Goal: Task Accomplishment & Management: Manage account settings

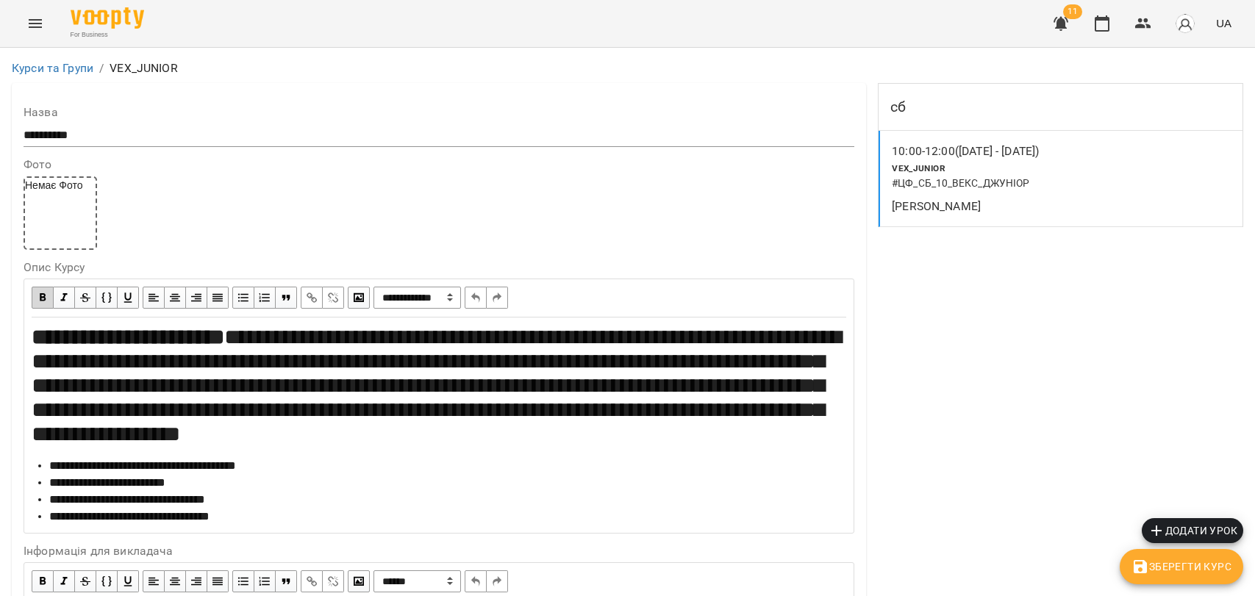
select select "**********"
click at [33, 32] on button "Menu" at bounding box center [35, 23] width 35 height 35
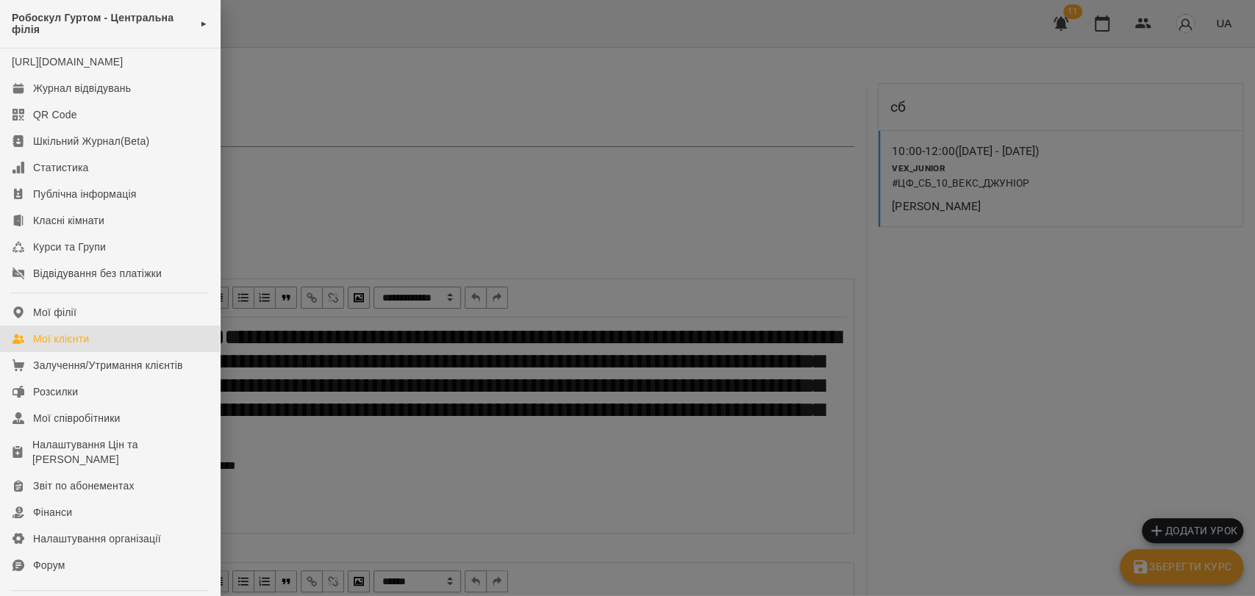
click at [59, 352] on link "Мої клієнти" at bounding box center [110, 339] width 220 height 26
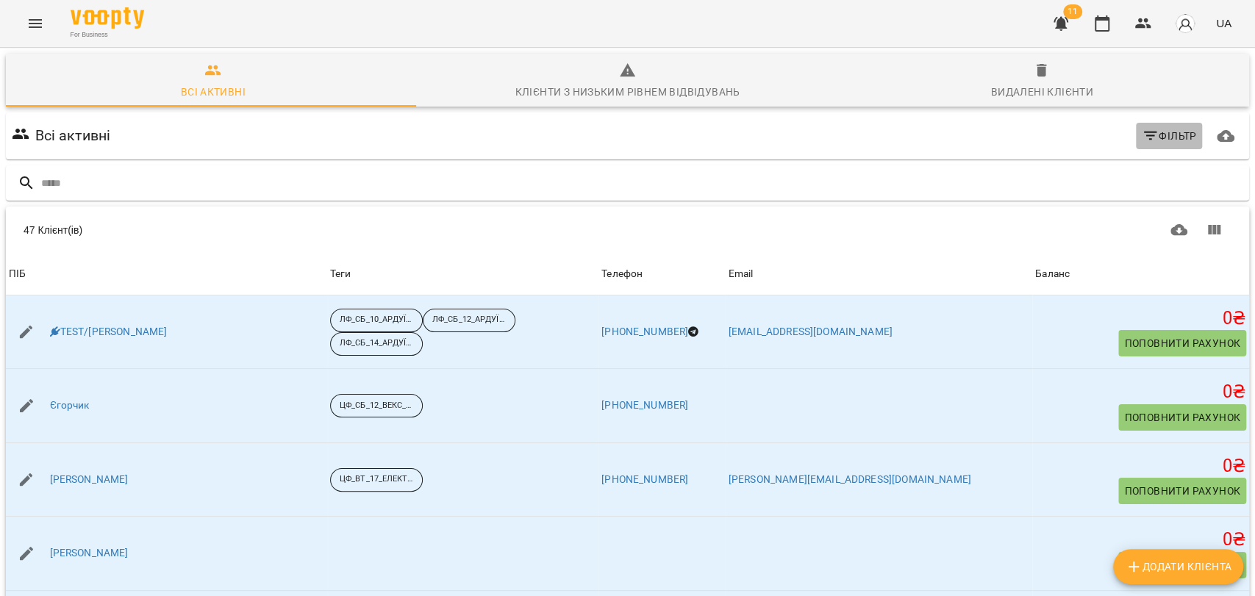
click at [1150, 139] on span "Фільтр" at bounding box center [1169, 136] width 55 height 18
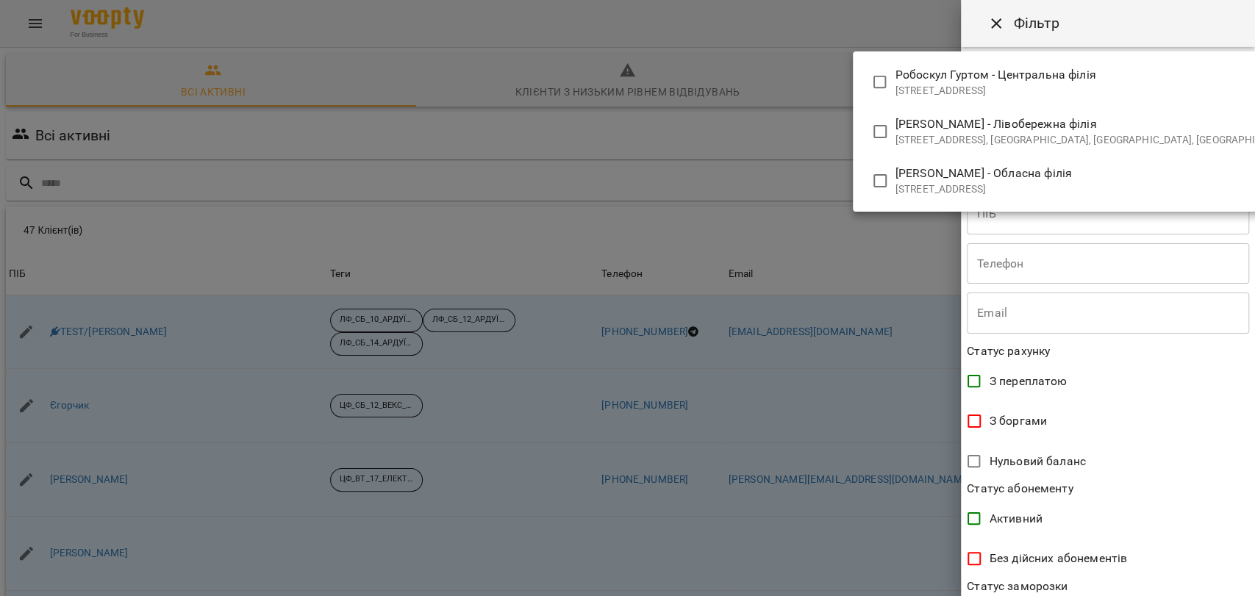
click at [1145, 84] on body "For Business 11 UA Всі активні Клієнти з низьким рівнем відвідувань Видалені кл…" at bounding box center [627, 382] width 1255 height 765
type input "**********"
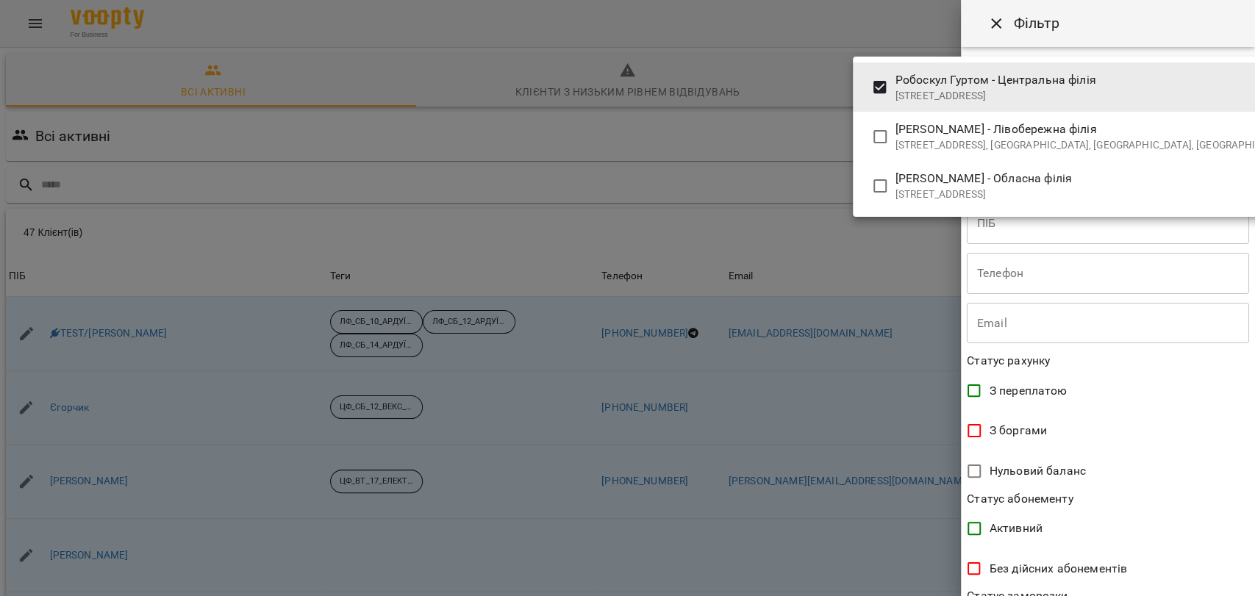
click at [1244, 589] on div at bounding box center [627, 298] width 1255 height 596
click at [1244, 589] on div "Робоскул Гуртом - [GEOGRAPHIC_DATA][STREET_ADDRESS], [GEOGRAPHIC_DATA], [GEOGRA…" at bounding box center [627, 298] width 1255 height 596
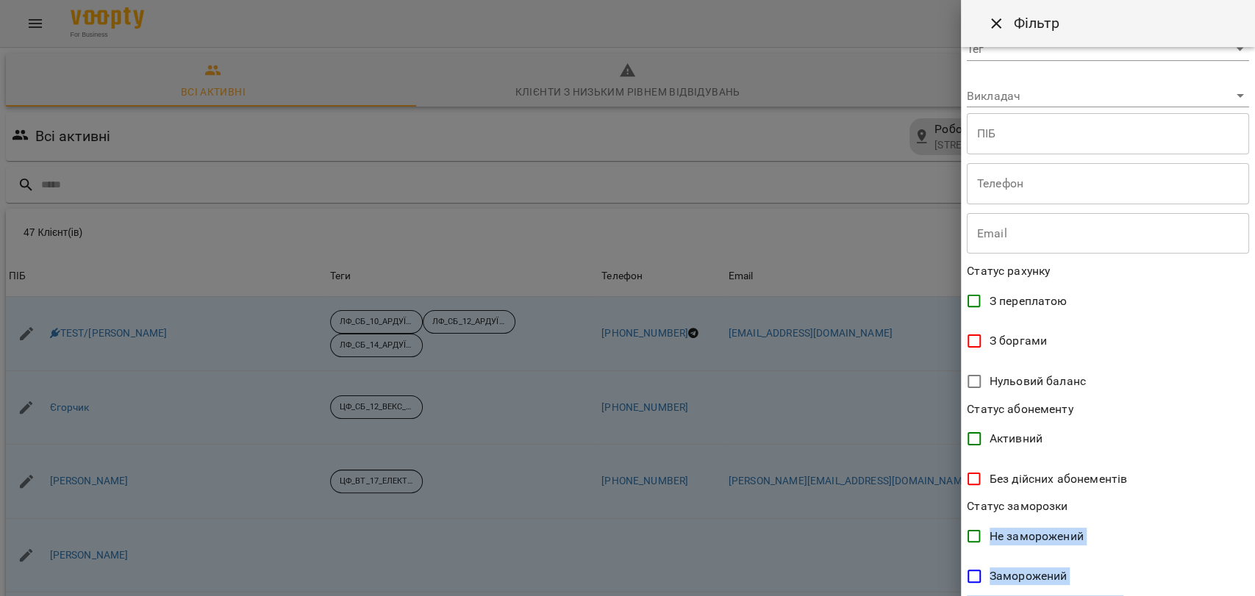
drag, startPoint x: 1244, startPoint y: 589, endPoint x: 1254, endPoint y: 587, distance: 9.8
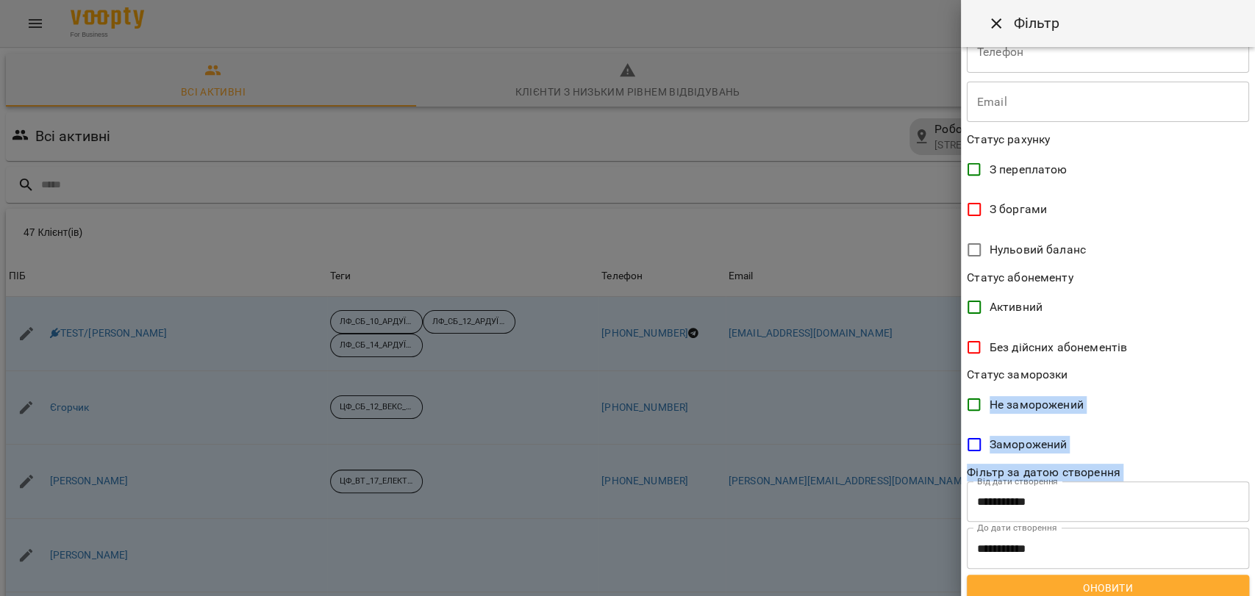
scroll to position [232, 0]
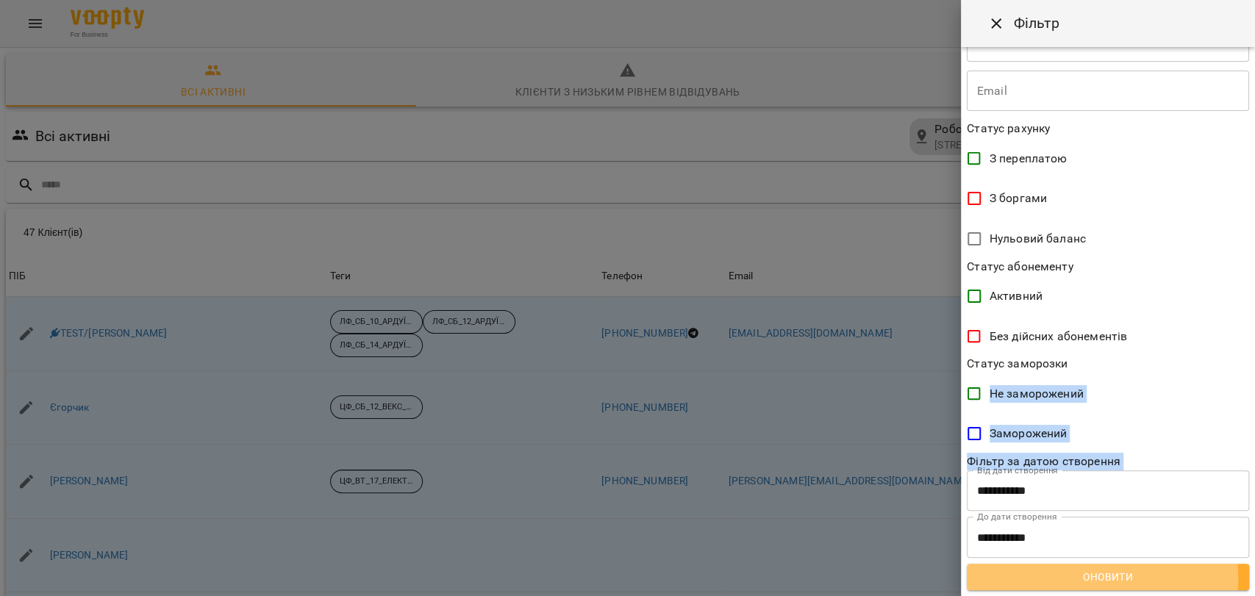
click at [1063, 579] on span "Оновити" at bounding box center [1108, 577] width 259 height 18
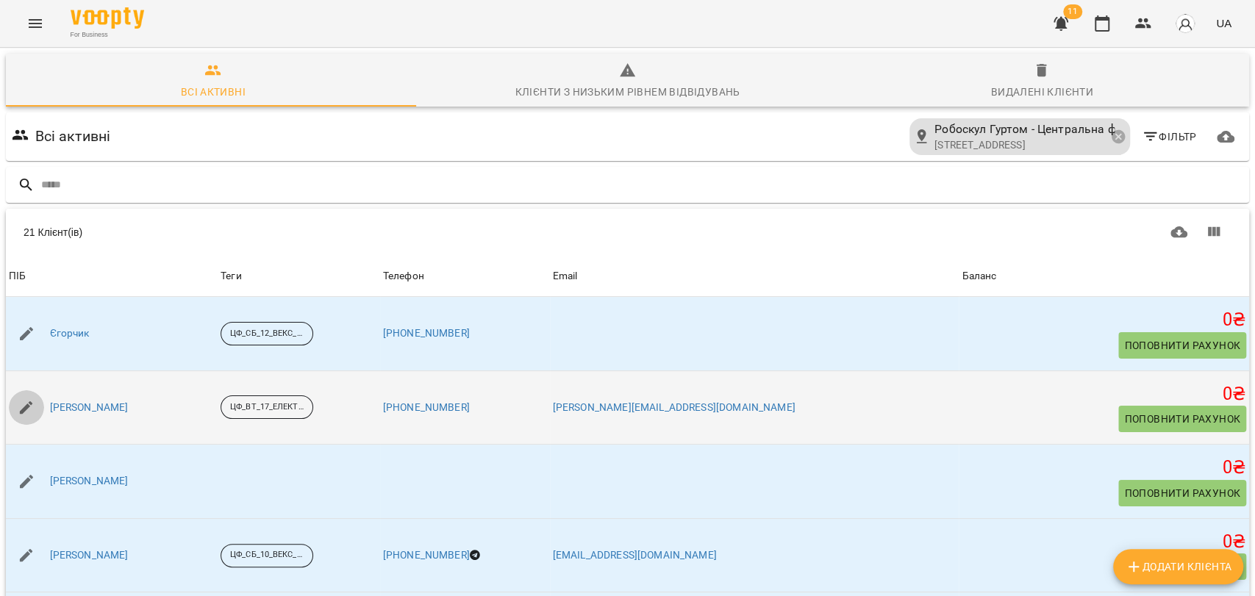
click at [12, 402] on button "button" at bounding box center [26, 407] width 35 height 35
select select "**"
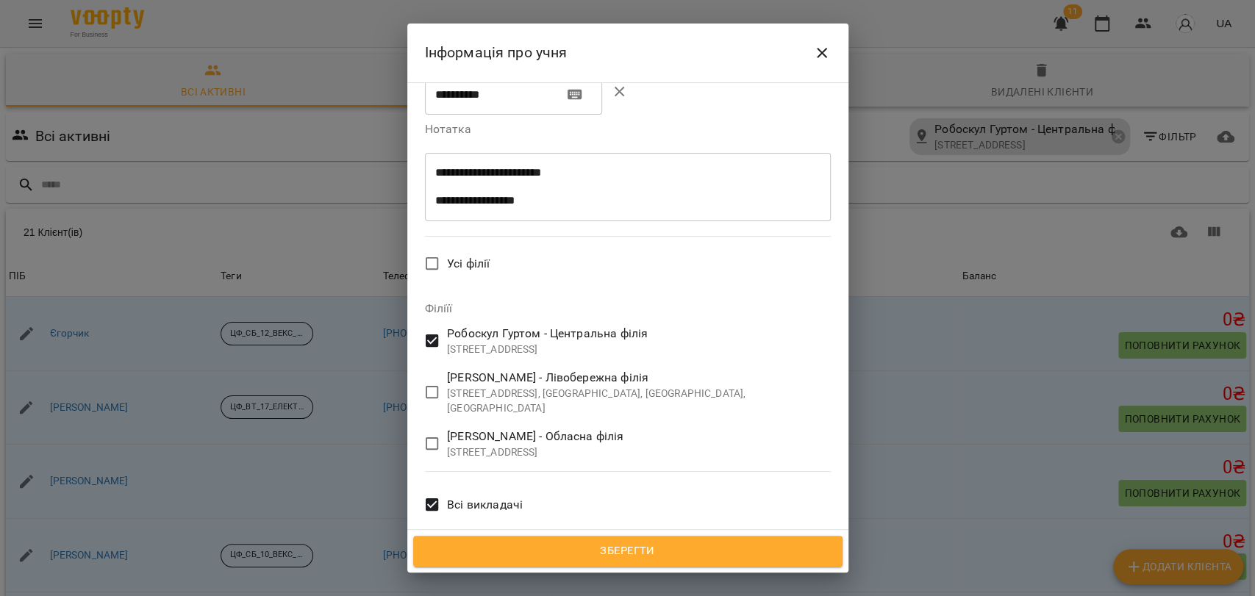
scroll to position [612, 0]
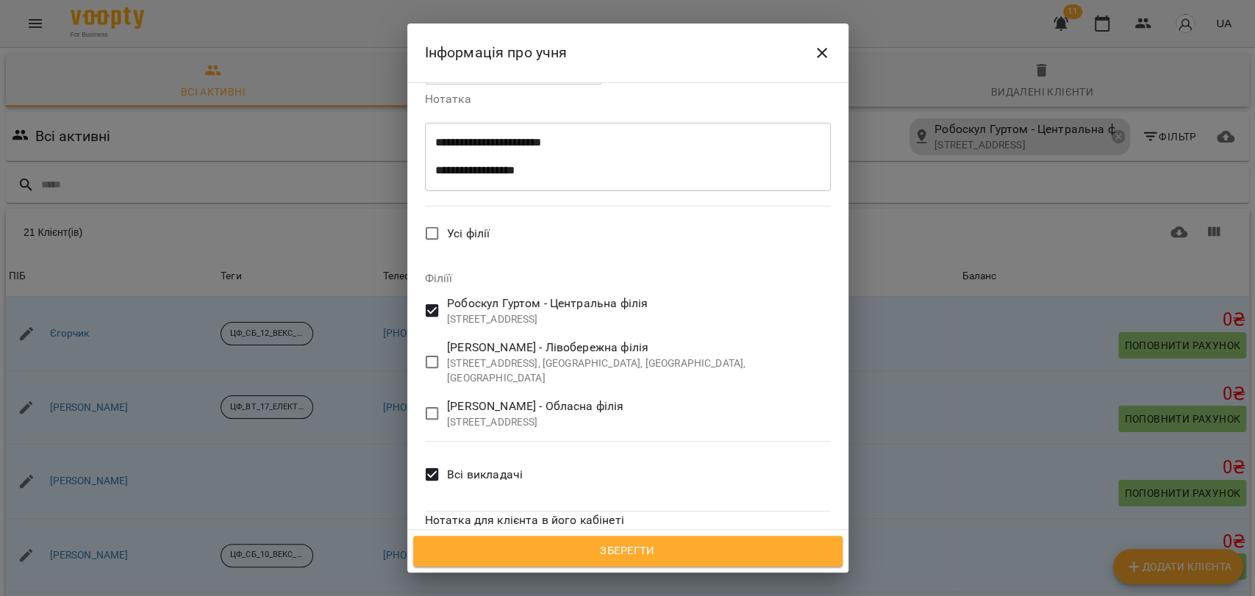
click at [671, 558] on span "Зберегти" at bounding box center [627, 551] width 397 height 19
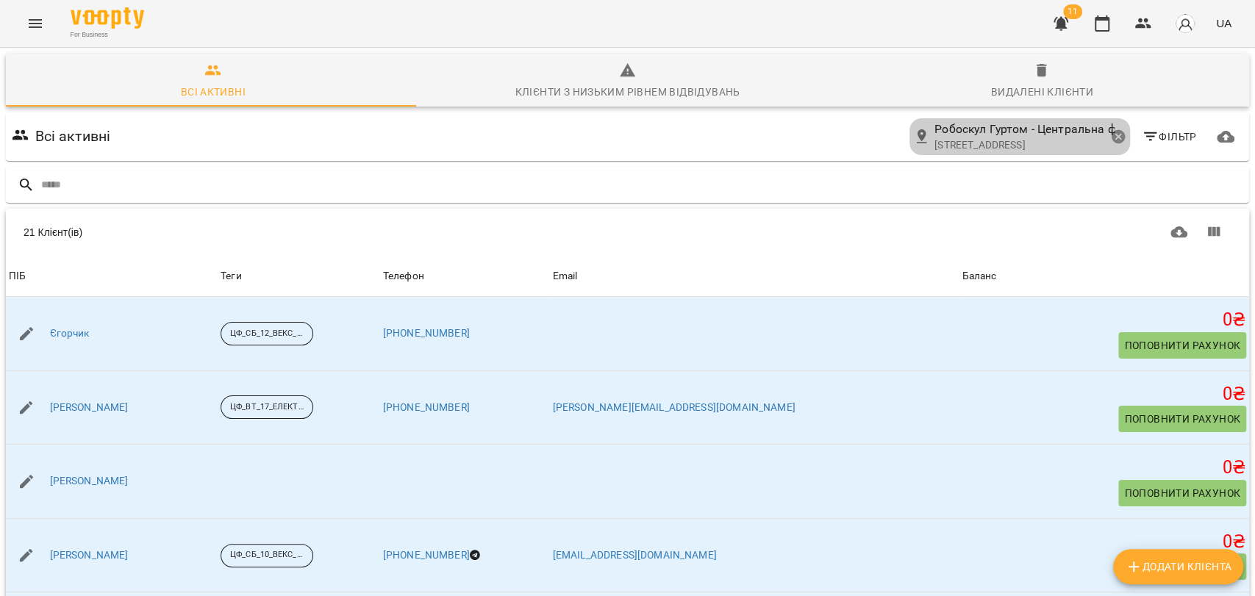
click at [1110, 137] on icon at bounding box center [1118, 137] width 16 height 16
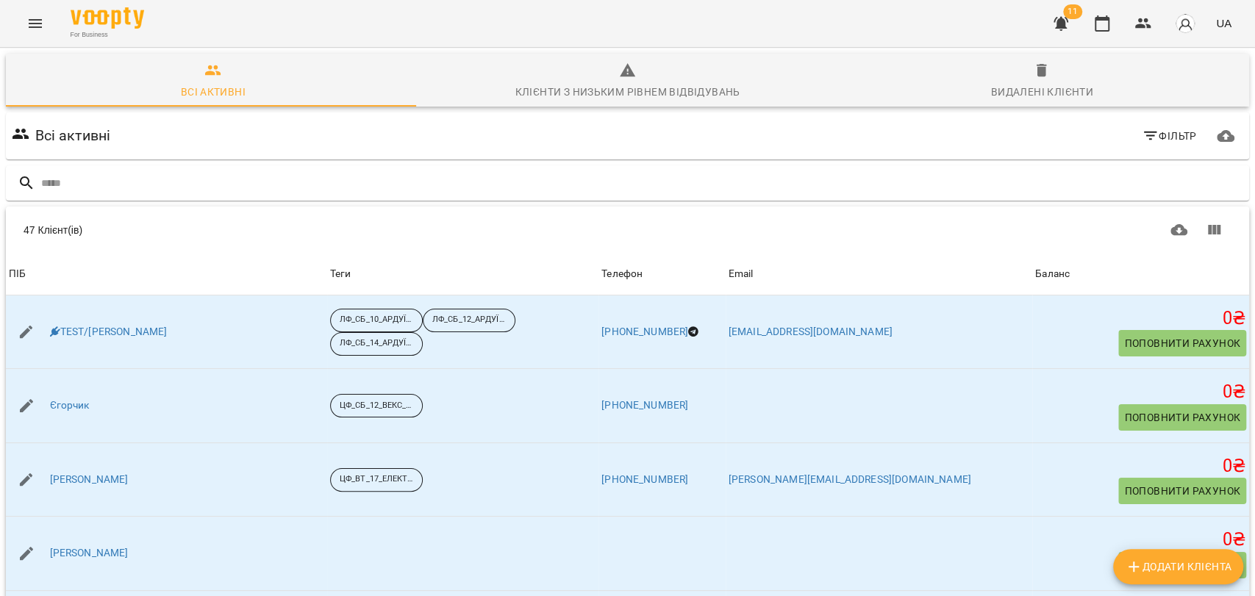
click at [1146, 137] on icon "button" at bounding box center [1151, 136] width 18 height 18
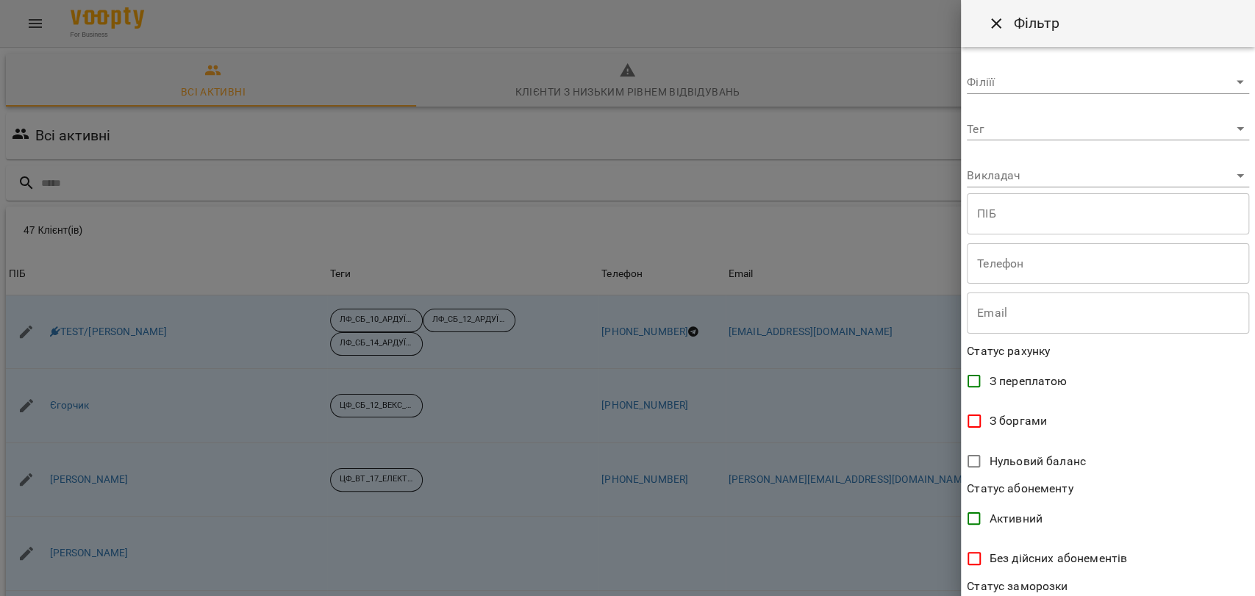
click at [1219, 79] on body "For Business 11 UA Всі активні Клієнти з низьким рівнем відвідувань Видалені кл…" at bounding box center [627, 382] width 1255 height 765
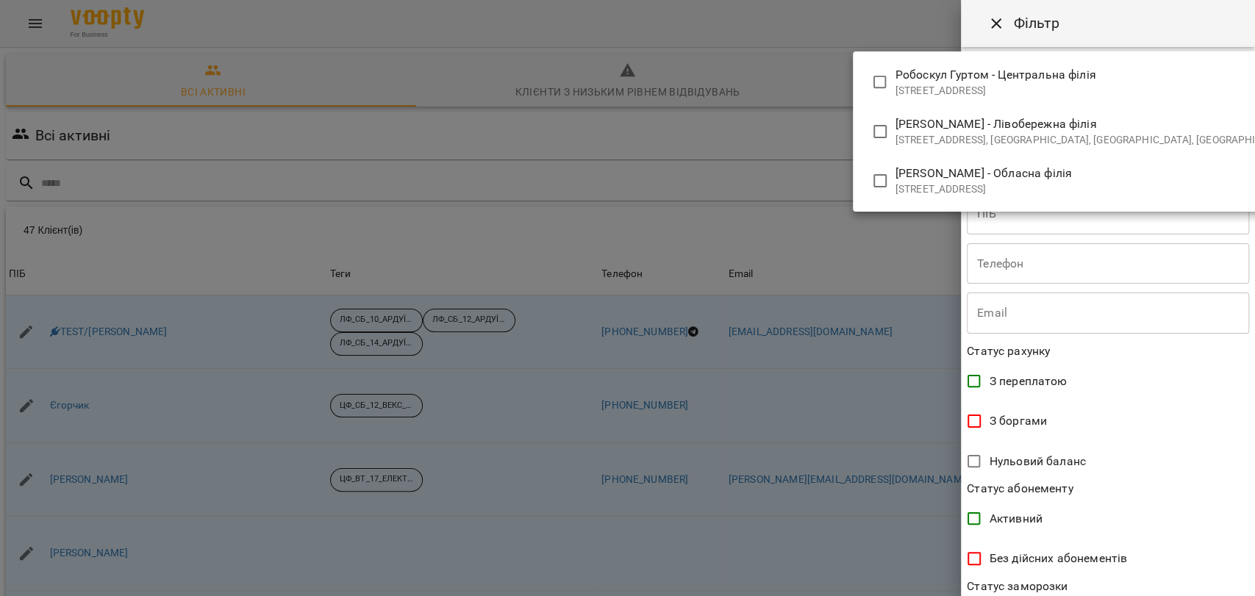
type input "**********"
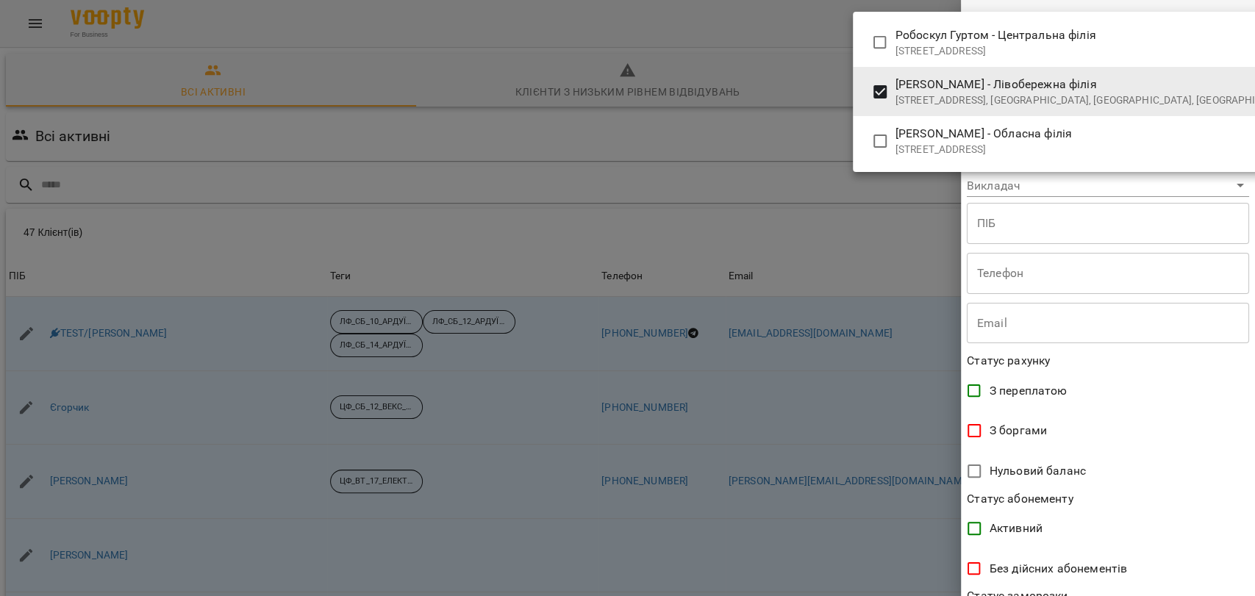
drag, startPoint x: 1246, startPoint y: 339, endPoint x: 1254, endPoint y: 501, distance: 162.7
click at [1254, 501] on div at bounding box center [627, 298] width 1255 height 596
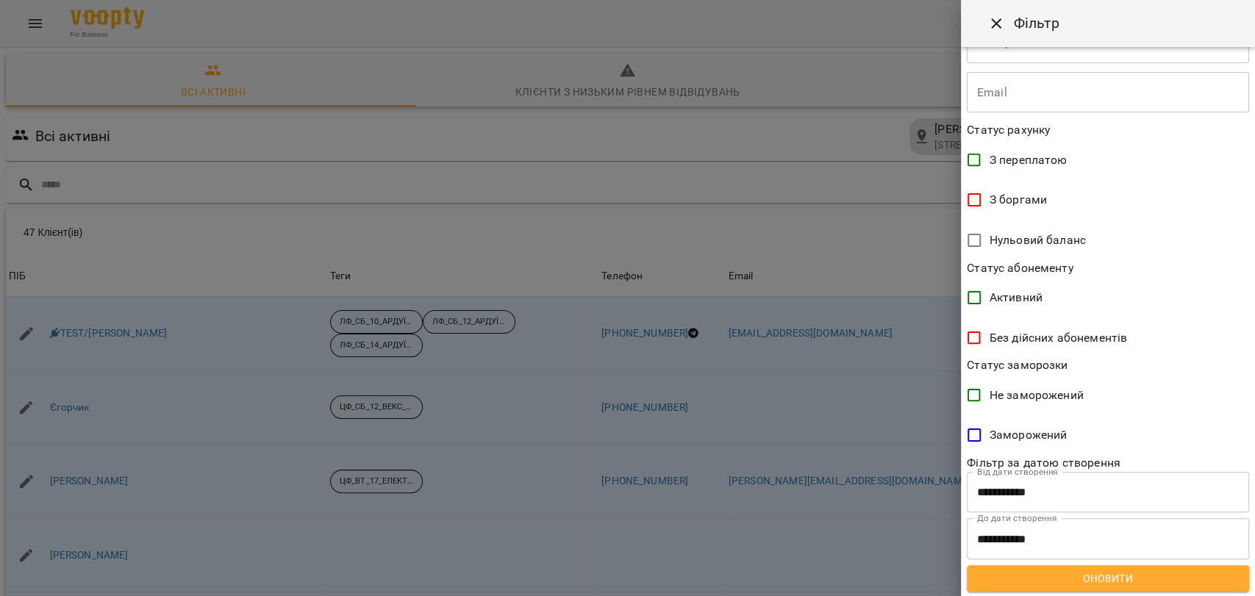
scroll to position [232, 0]
click at [1185, 580] on span "Оновити" at bounding box center [1108, 577] width 259 height 18
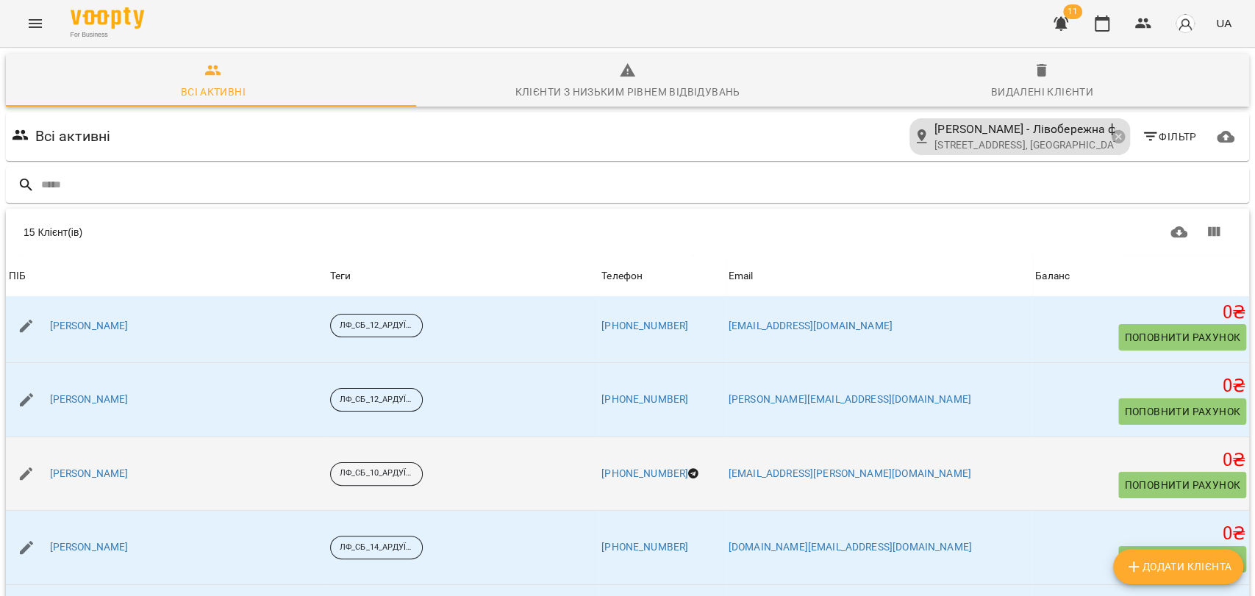
scroll to position [163, 0]
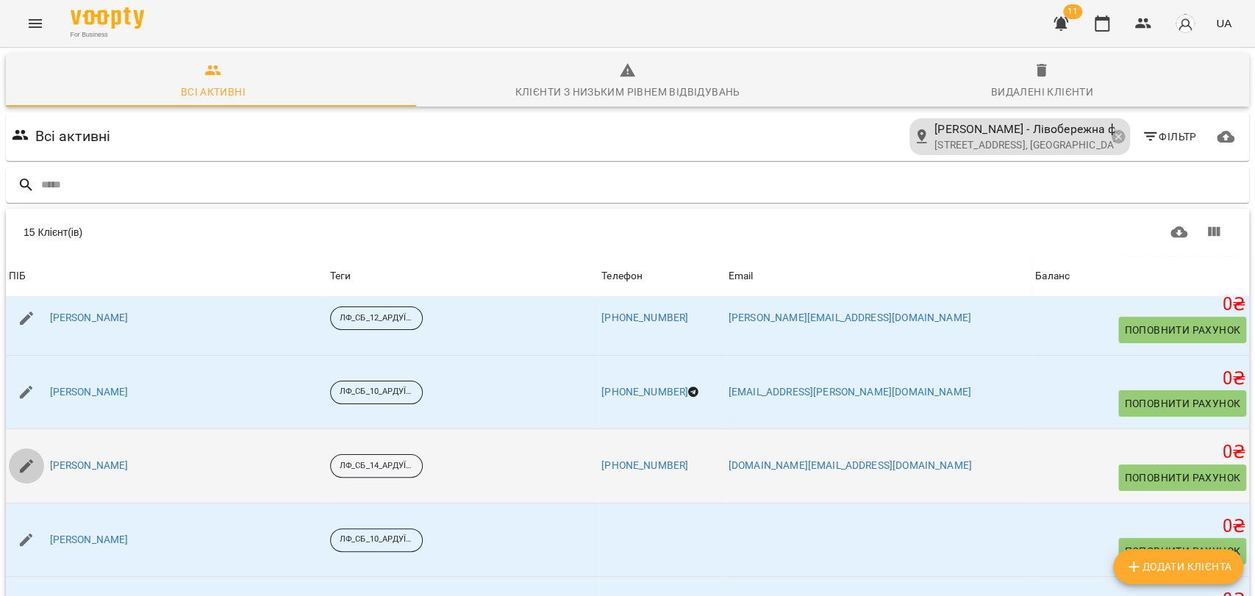
click at [28, 473] on icon "button" at bounding box center [27, 466] width 18 height 18
select select "**"
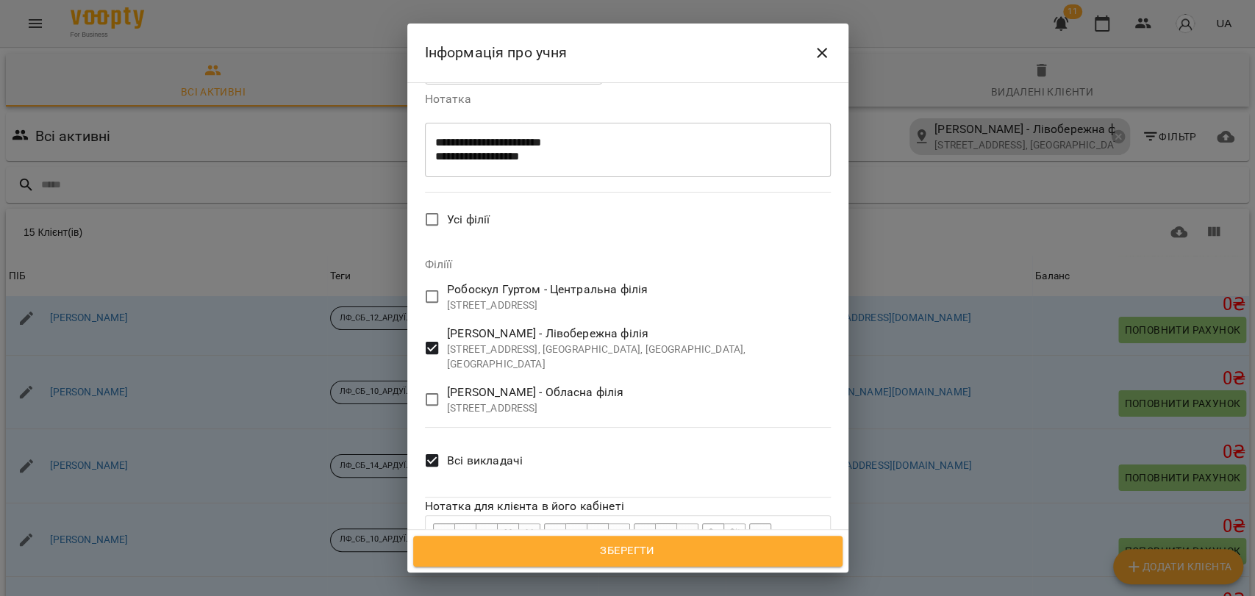
scroll to position [648, 0]
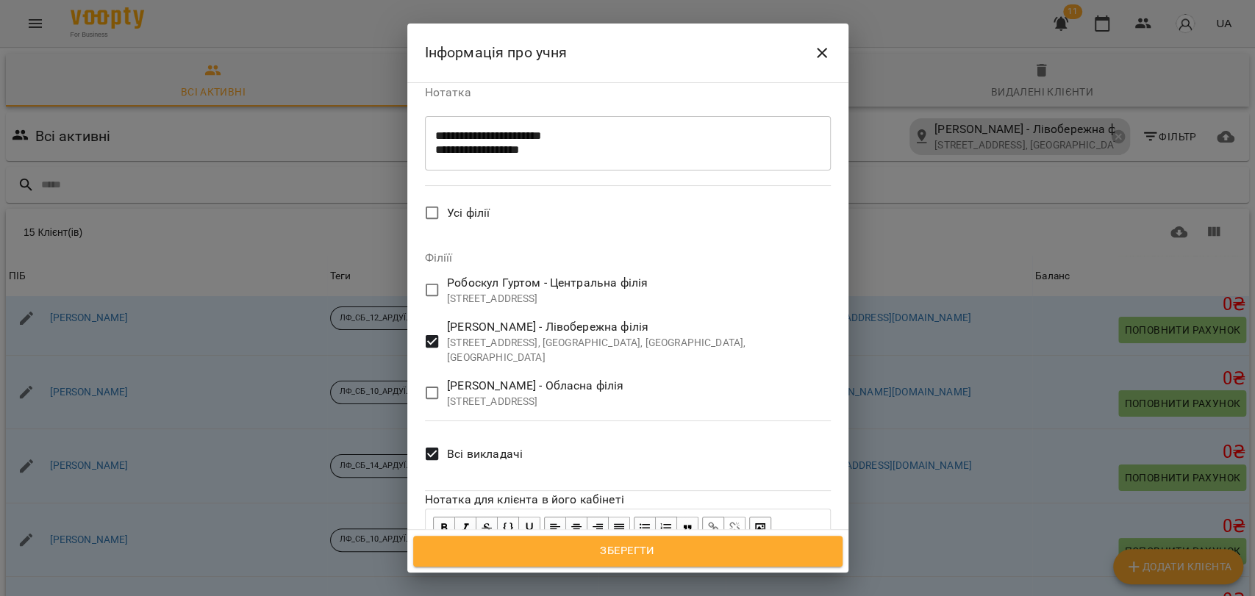
drag, startPoint x: 433, startPoint y: 454, endPoint x: 605, endPoint y: 512, distance: 181.6
copy span "**********"
click at [823, 54] on icon "Close" at bounding box center [822, 53] width 10 height 10
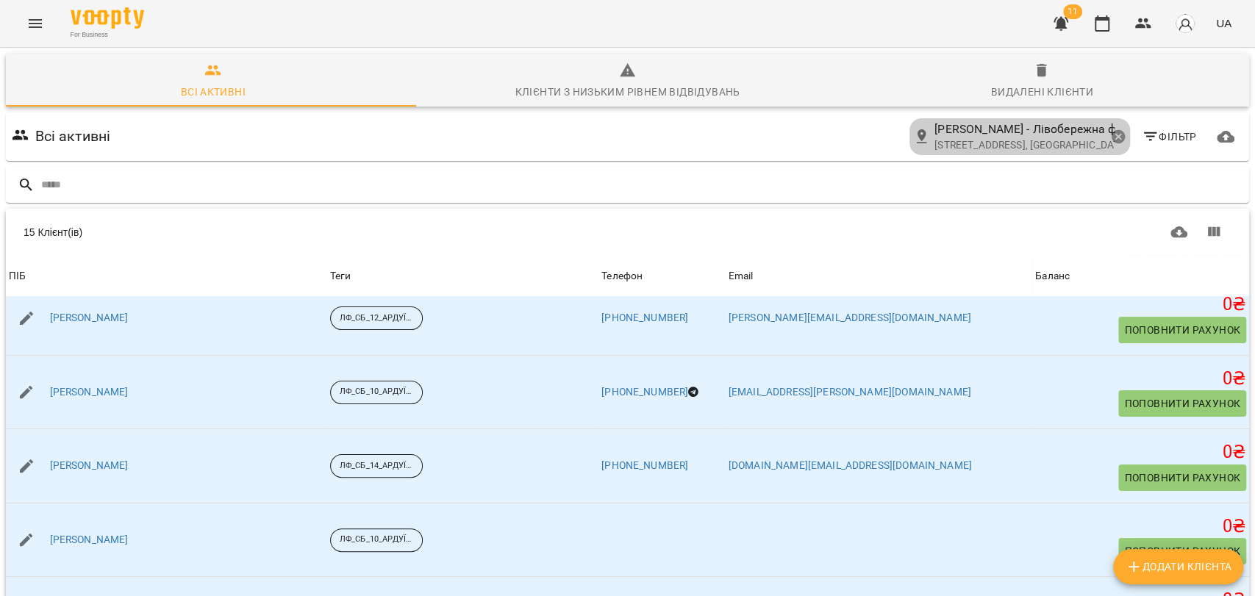
click at [1110, 138] on icon at bounding box center [1118, 137] width 16 height 16
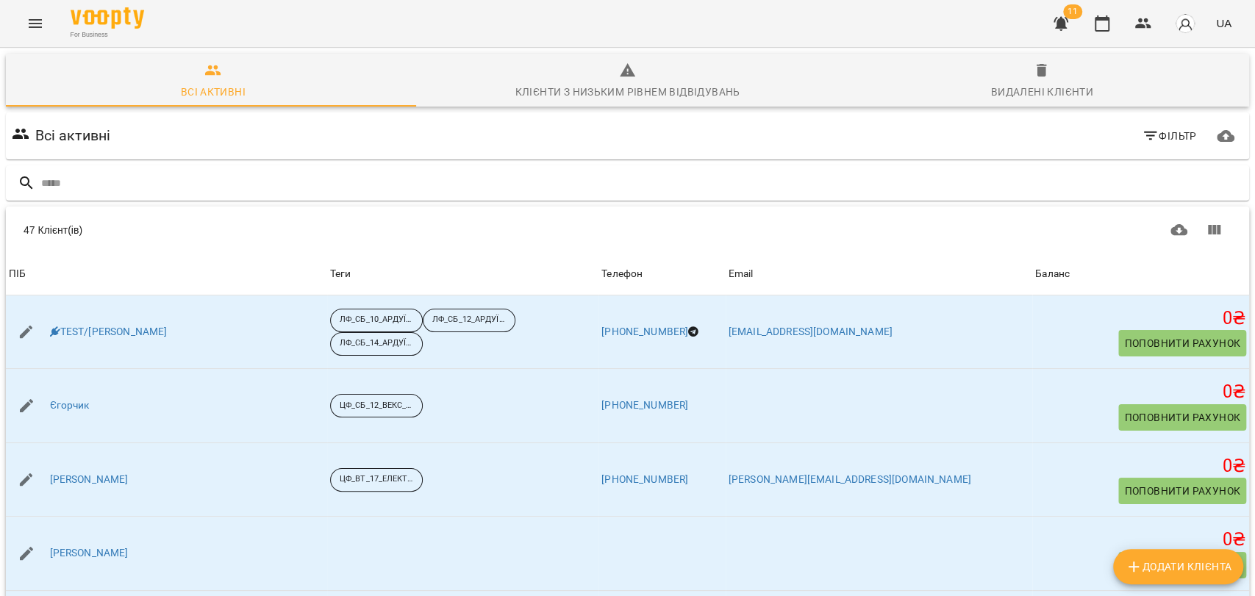
click at [1148, 137] on span "Фільтр" at bounding box center [1169, 136] width 55 height 18
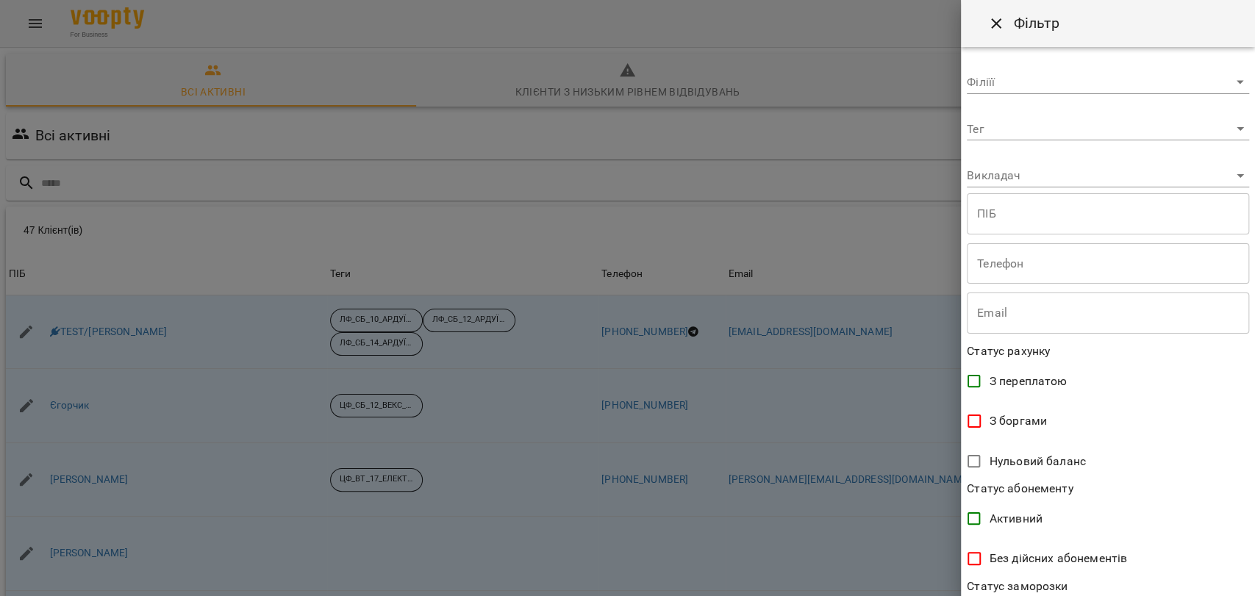
click at [1123, 79] on body "For Business 11 UA Всі активні Клієнти з низьким рівнем відвідувань Видалені кл…" at bounding box center [627, 382] width 1255 height 765
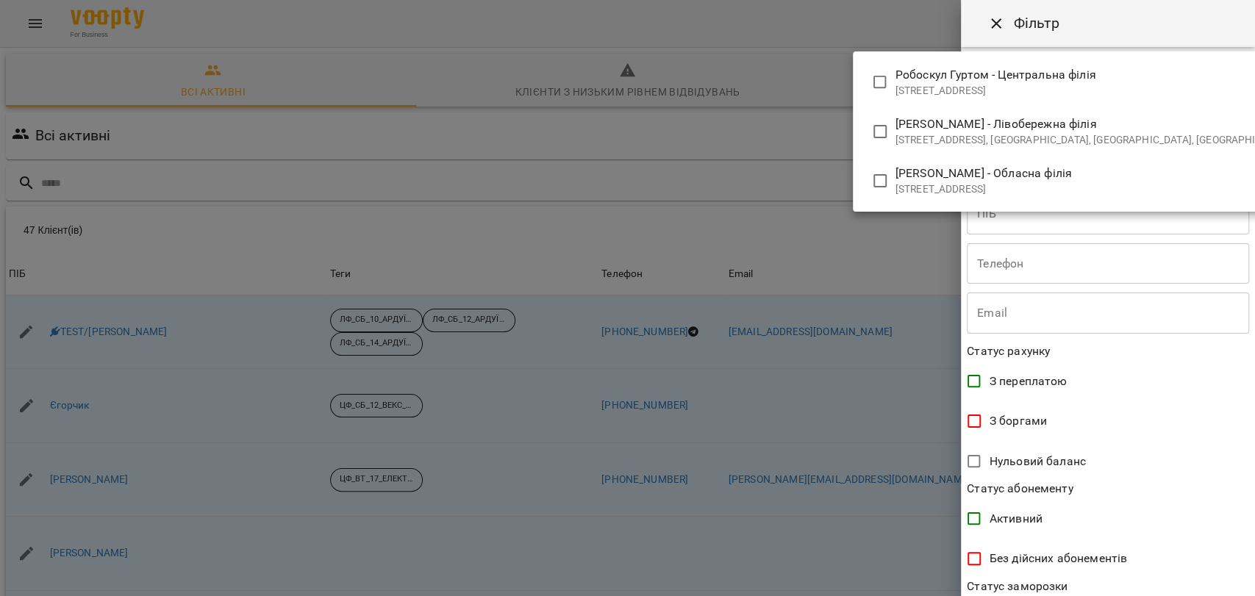
type input "**********"
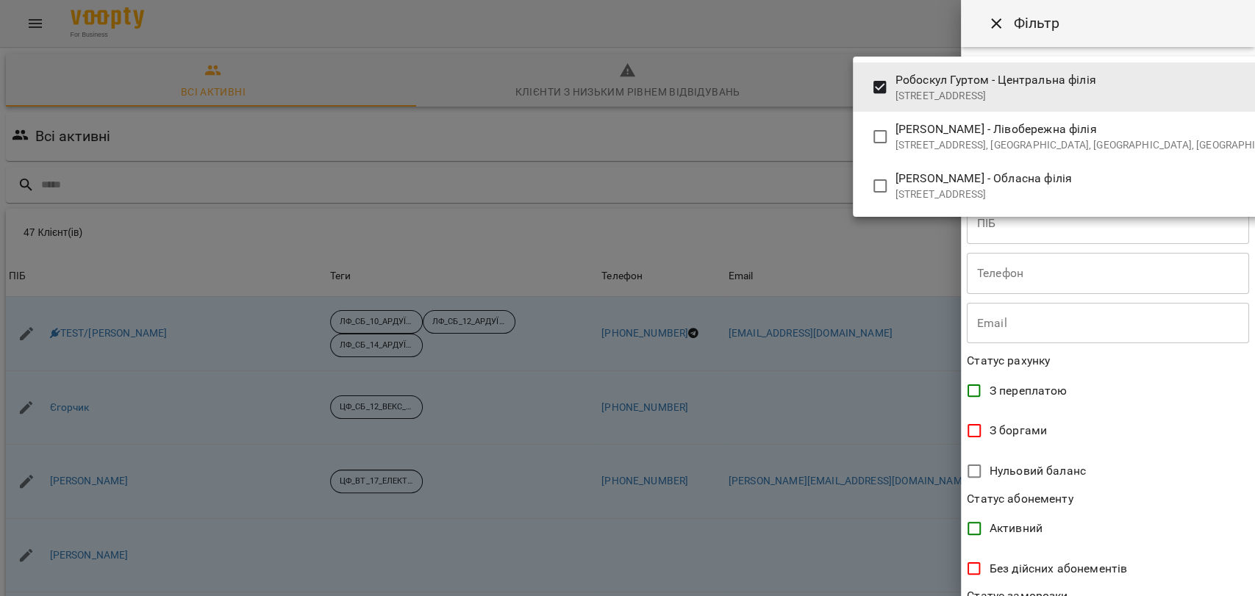
drag, startPoint x: 1253, startPoint y: 371, endPoint x: 1254, endPoint y: 457, distance: 86.0
click at [1254, 456] on div at bounding box center [627, 298] width 1255 height 596
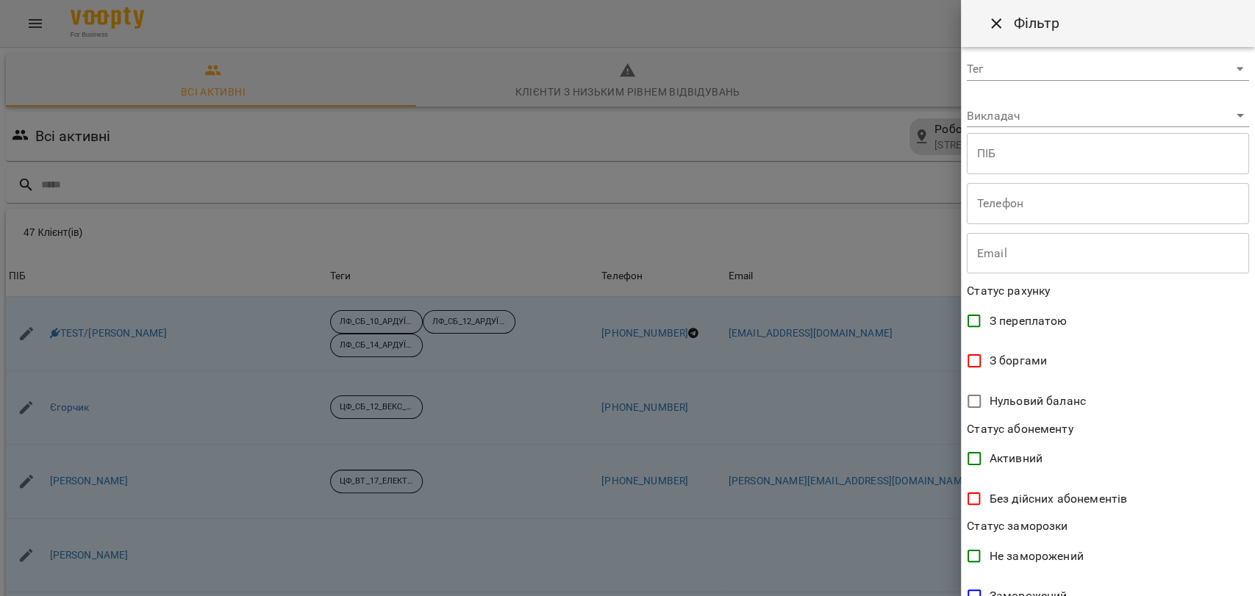
scroll to position [232, 0]
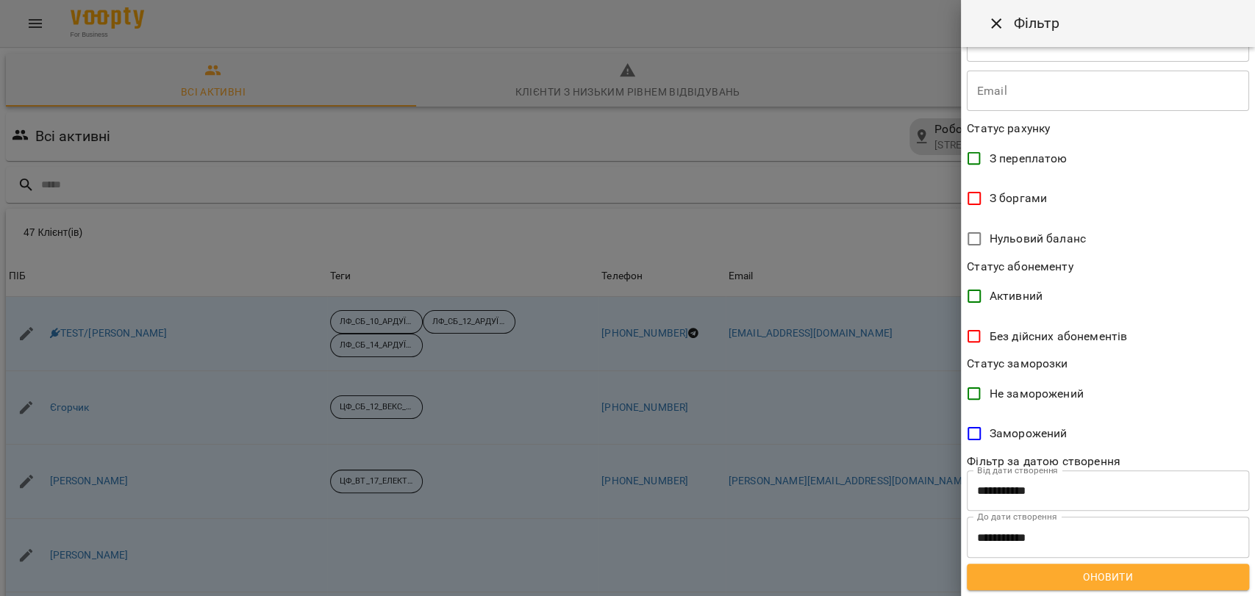
click at [1135, 580] on span "Оновити" at bounding box center [1108, 577] width 259 height 18
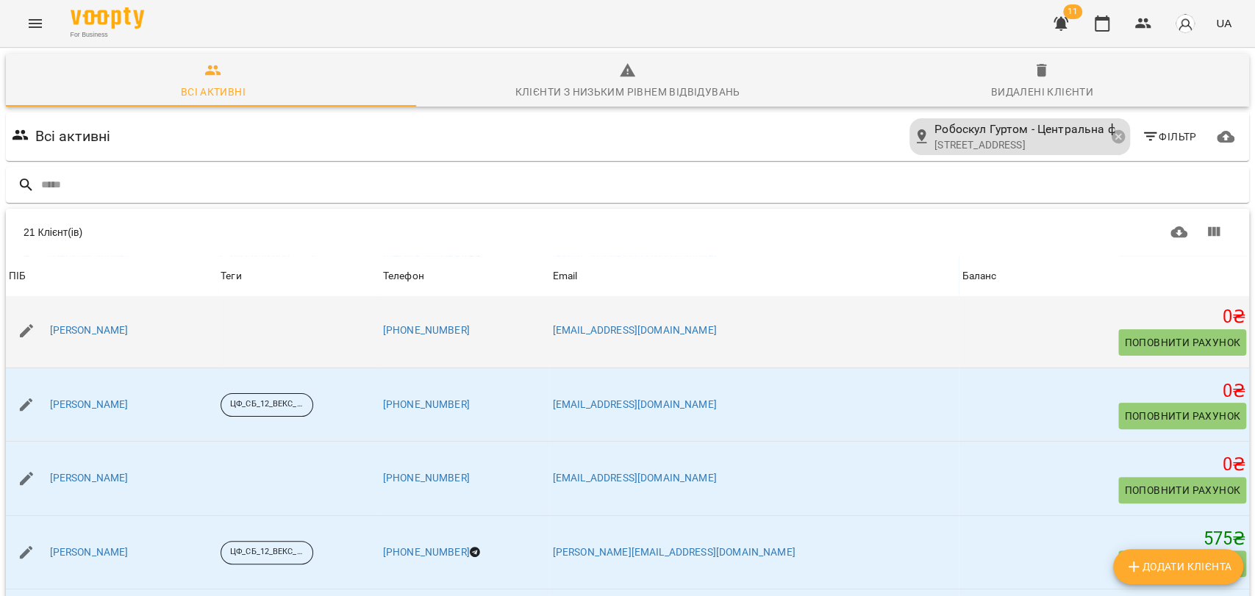
scroll to position [326, 0]
